Goal: Find specific page/section: Find specific page/section

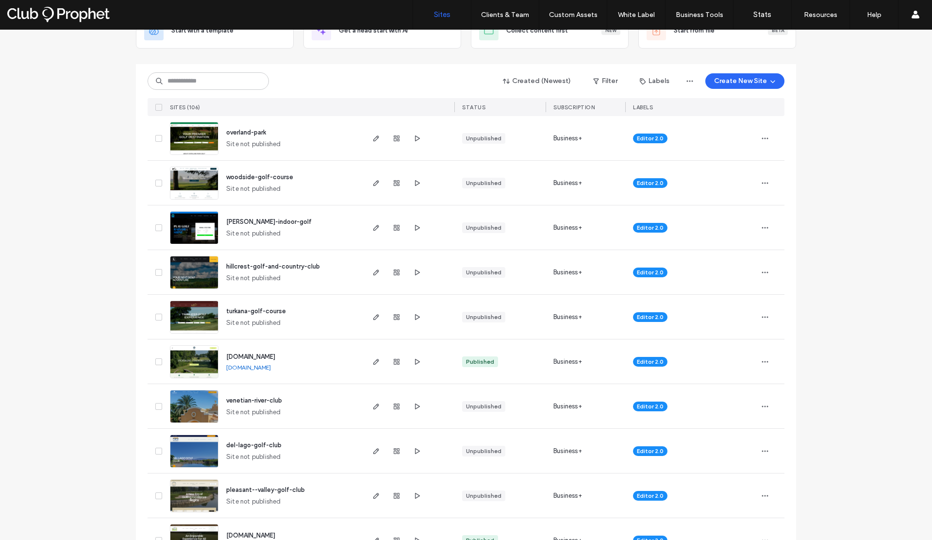
scroll to position [77, 0]
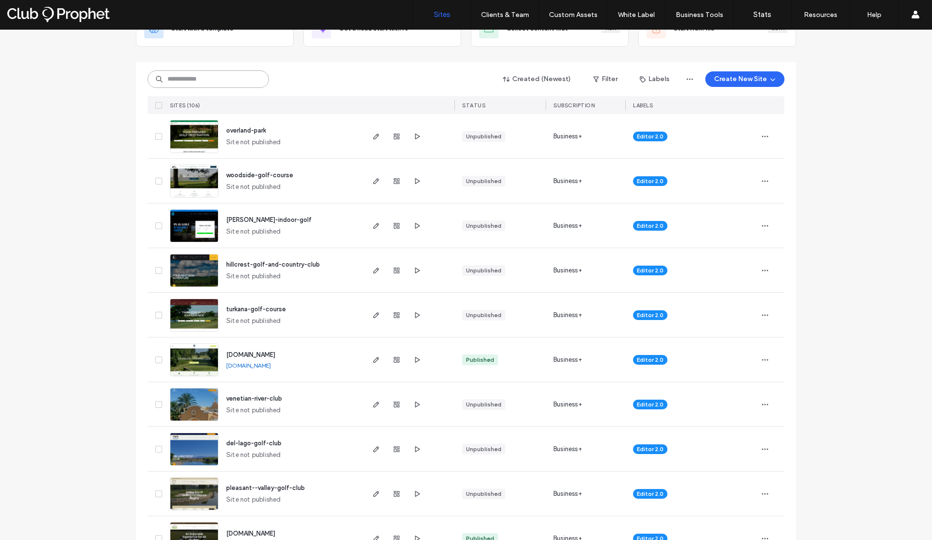
click at [196, 83] on input at bounding box center [208, 78] width 121 height 17
type input "****"
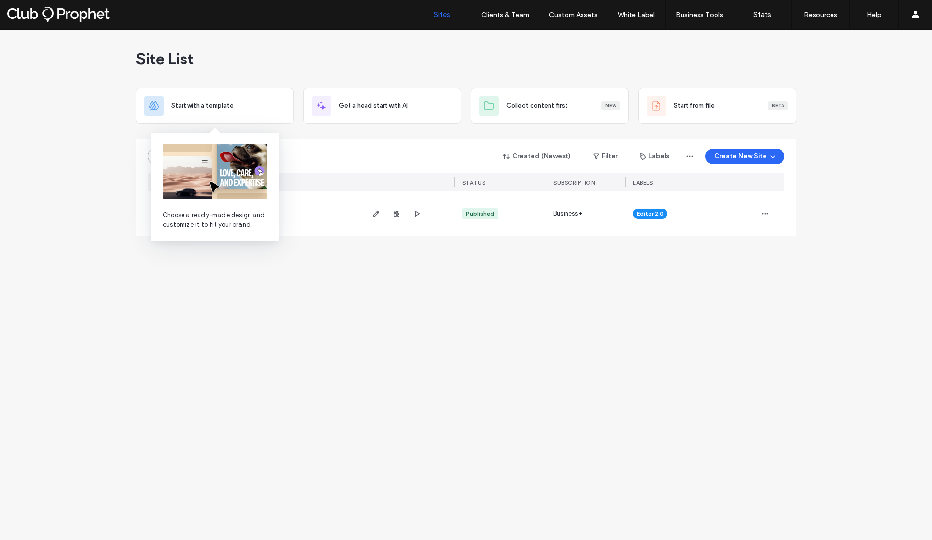
scroll to position [0, 0]
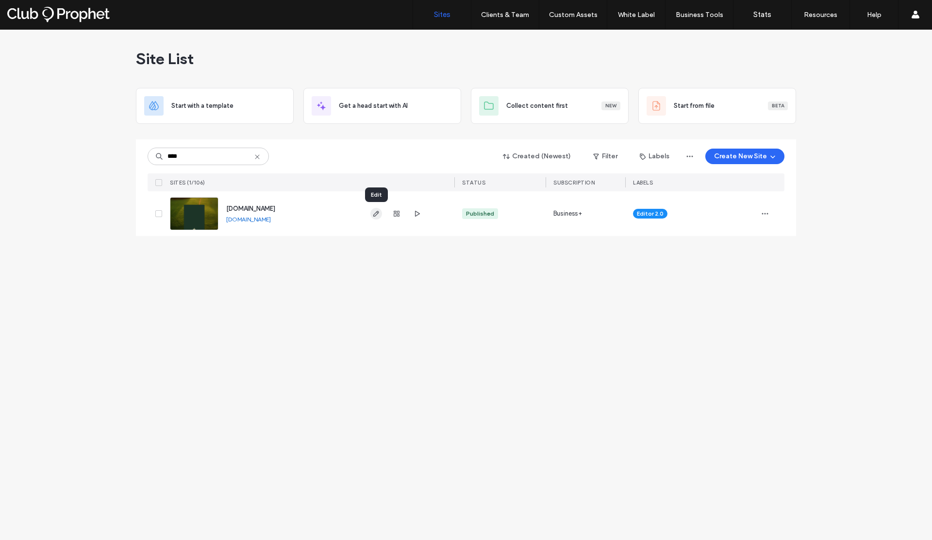
click at [375, 213] on icon "button" at bounding box center [376, 214] width 8 height 8
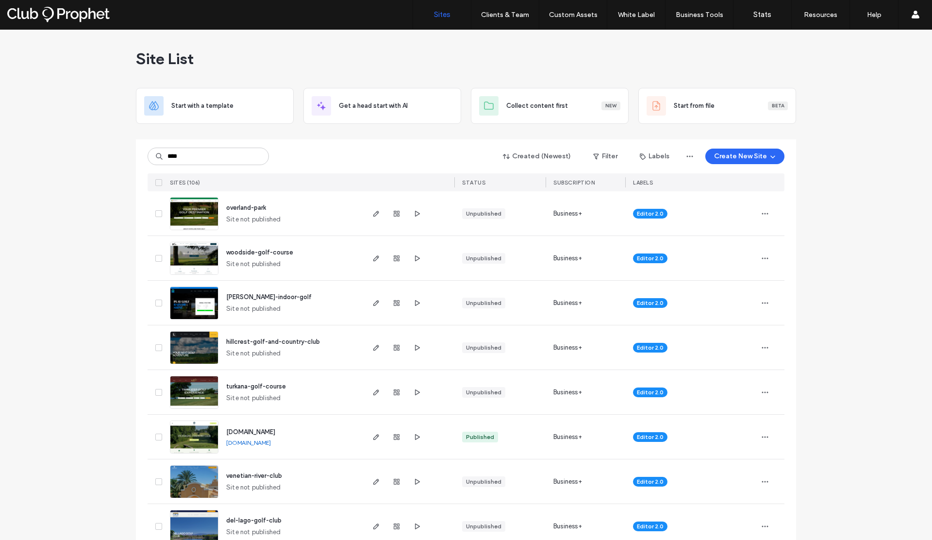
type input "****"
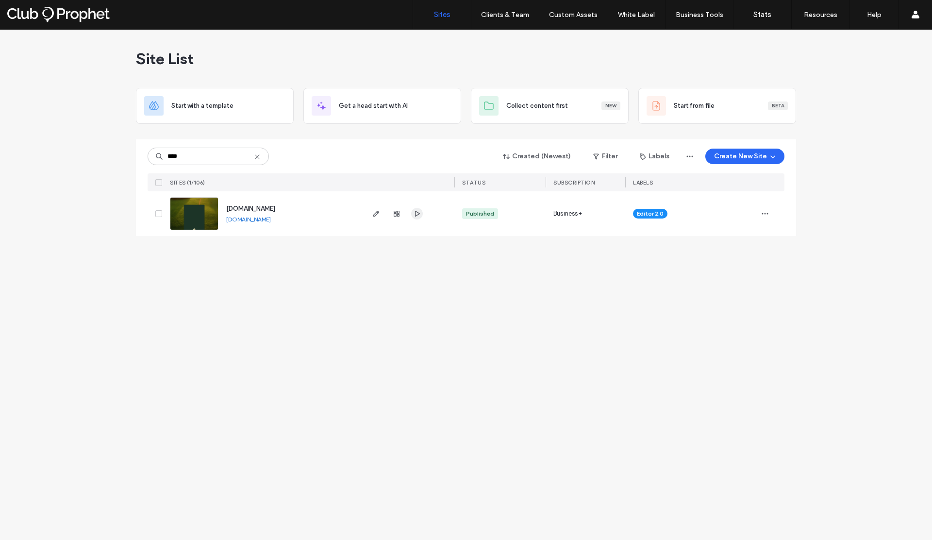
click at [412, 213] on span "button" at bounding box center [417, 214] width 12 height 12
click at [379, 214] on icon "button" at bounding box center [376, 214] width 8 height 8
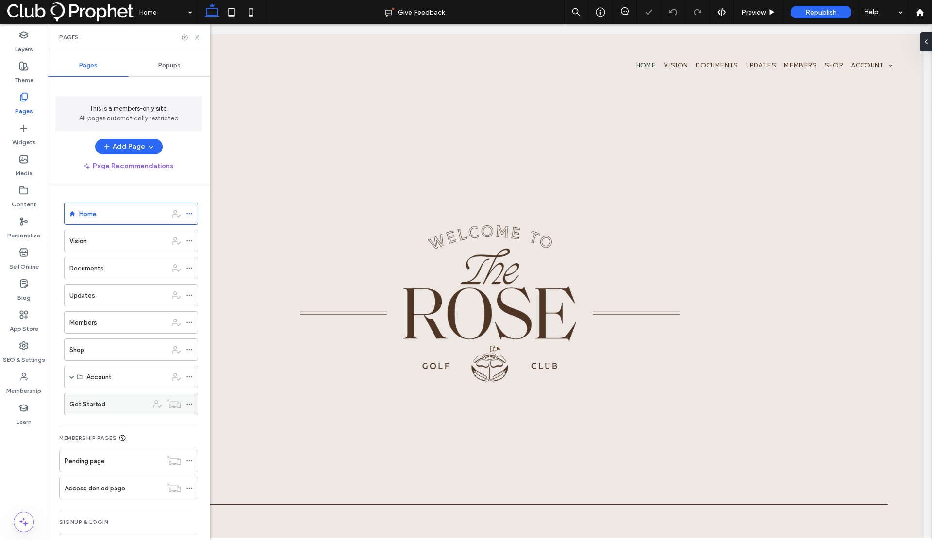
scroll to position [34, 0]
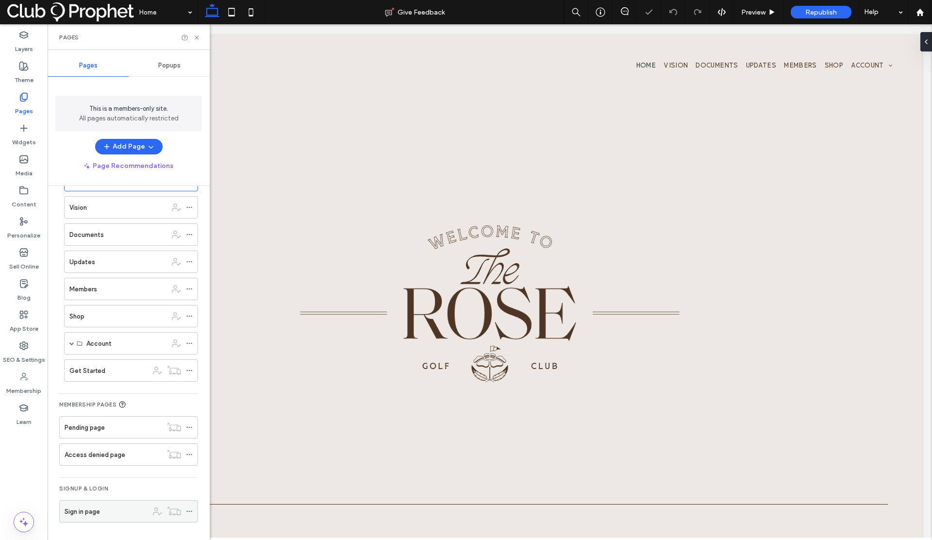
click at [108, 507] on div "Sign in page" at bounding box center [107, 512] width 84 height 10
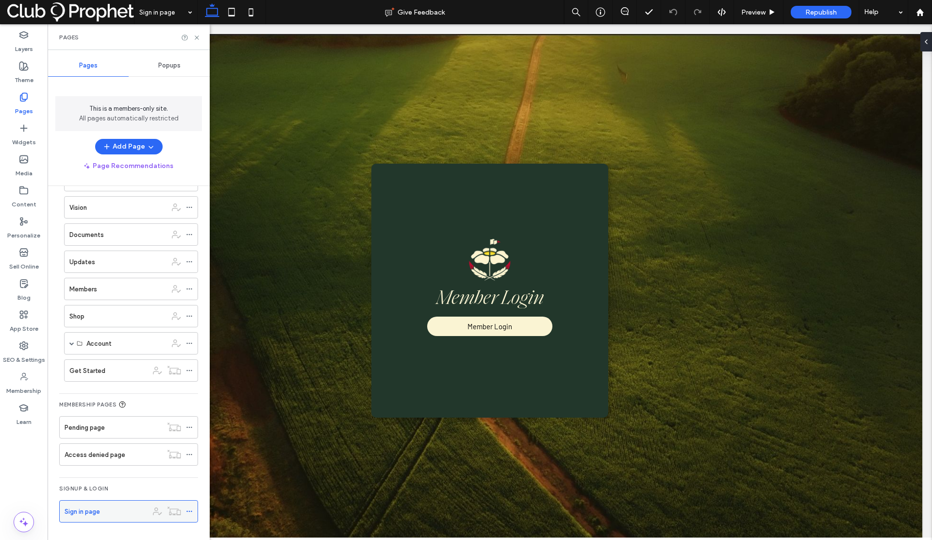
click at [190, 509] on icon at bounding box center [189, 511] width 7 height 7
click at [136, 401] on div "MEMBERSHIP PAGES" at bounding box center [128, 406] width 139 height 12
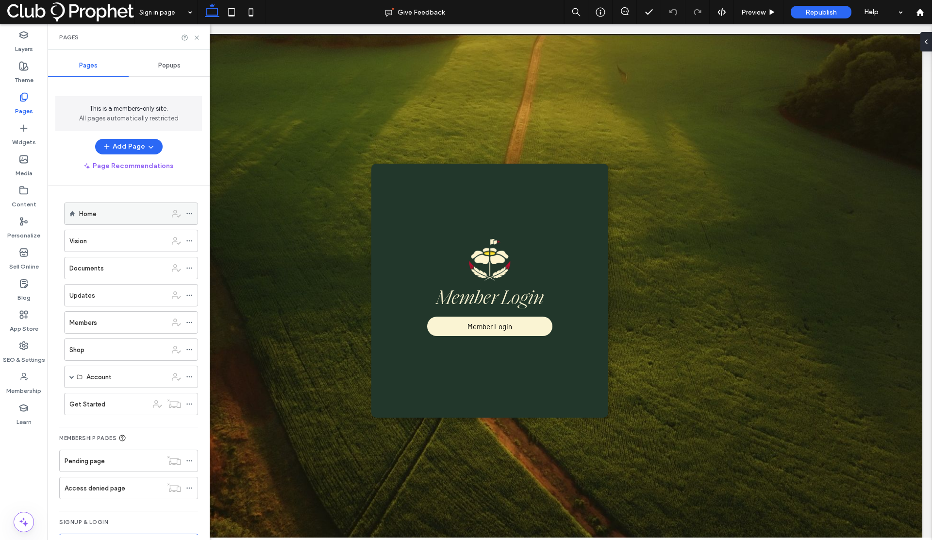
click at [120, 215] on div "Home" at bounding box center [123, 214] width 88 height 10
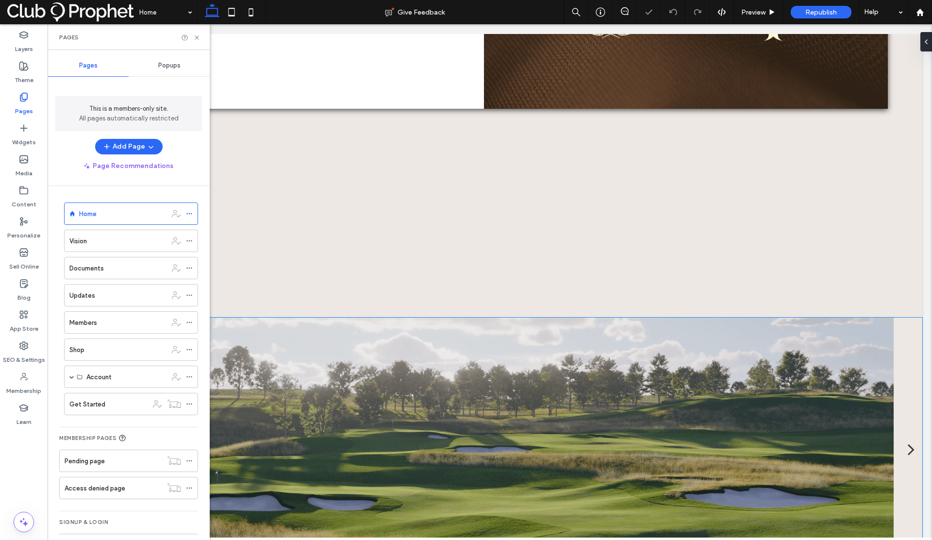
scroll to position [3168, 0]
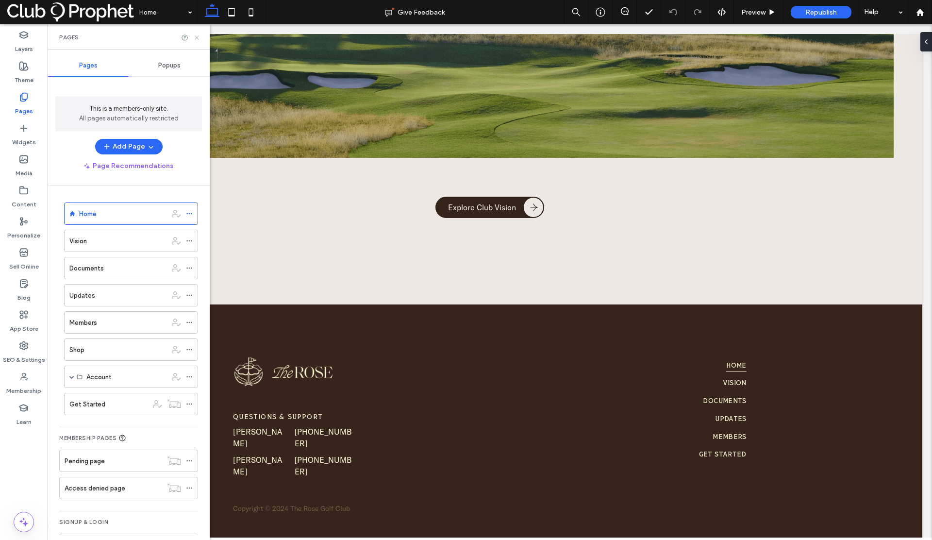
click at [199, 39] on icon at bounding box center [196, 37] width 7 height 7
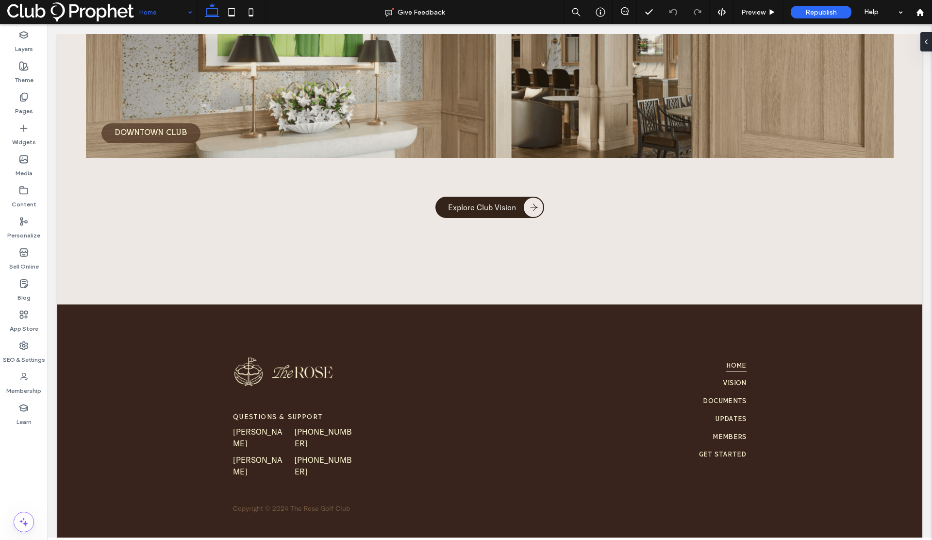
scroll to position [1585, 0]
